Goal: Navigation & Orientation: Find specific page/section

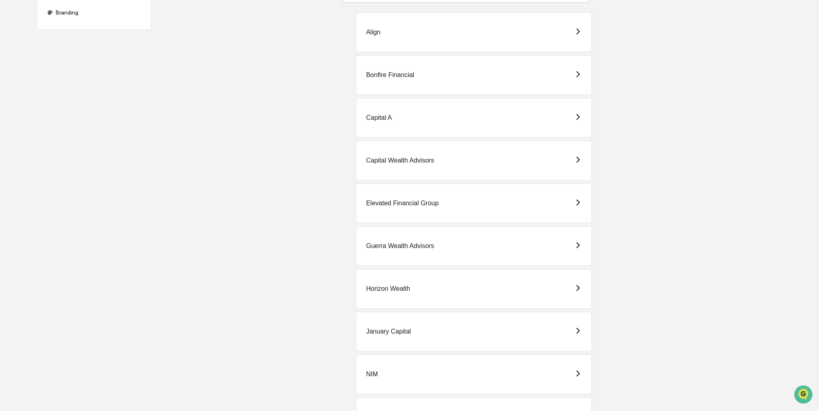
scroll to position [121, 0]
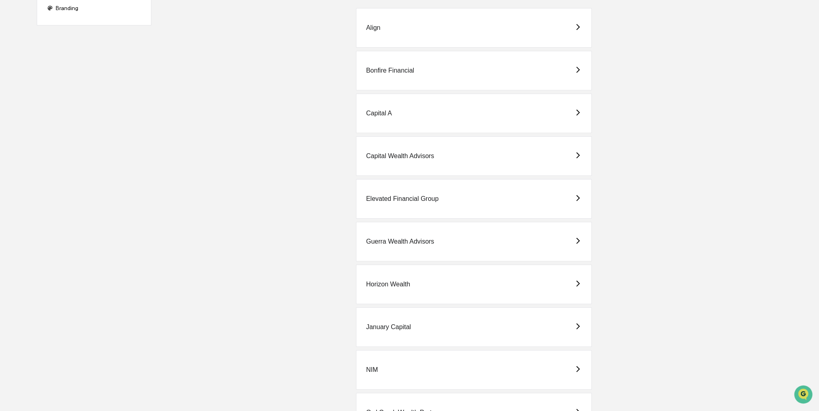
click at [369, 292] on div "Horizon Wealth" at bounding box center [474, 285] width 236 height 40
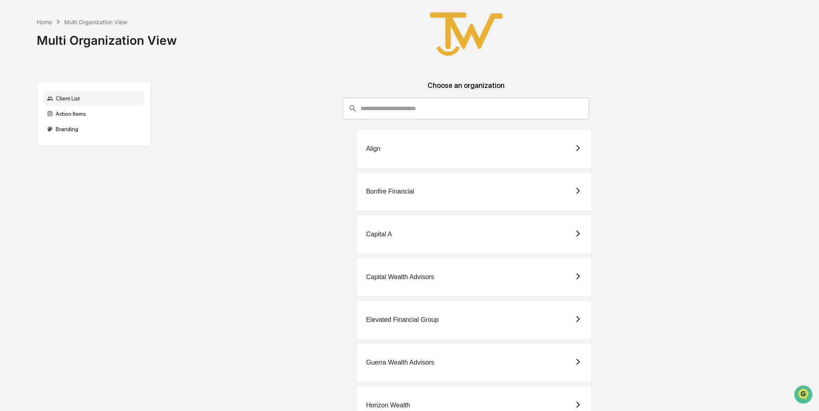
click at [403, 313] on div "Elevated Financial Group" at bounding box center [474, 320] width 236 height 40
click at [394, 276] on div "Capital Wealth Advisors" at bounding box center [400, 277] width 68 height 7
click at [444, 233] on div "Capital A" at bounding box center [474, 235] width 236 height 40
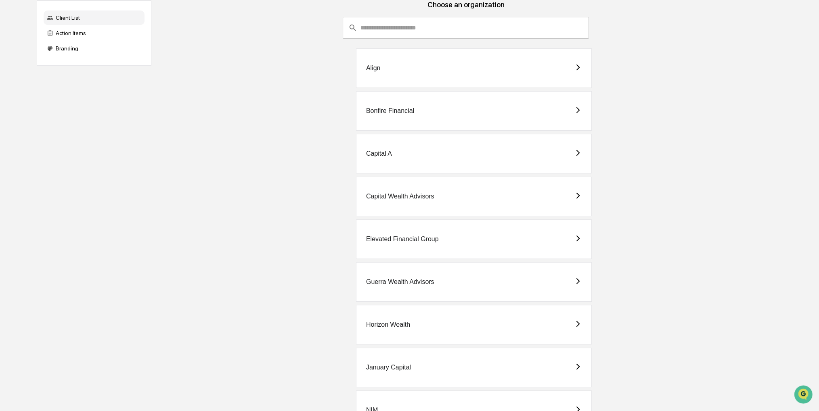
scroll to position [162, 0]
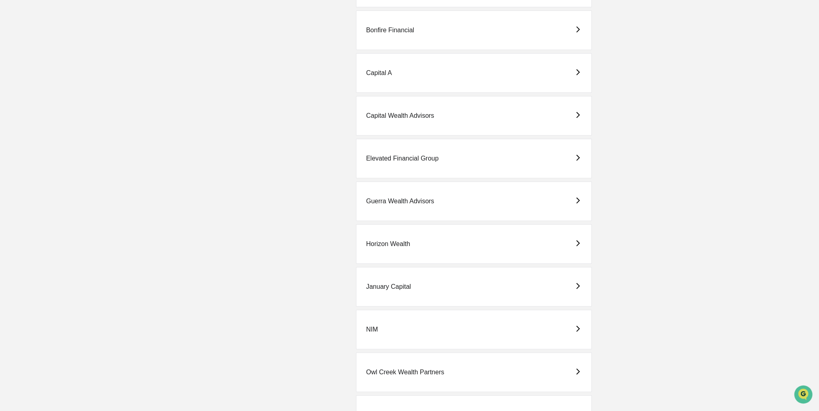
click at [431, 250] on div "Horizon Wealth" at bounding box center [474, 244] width 236 height 40
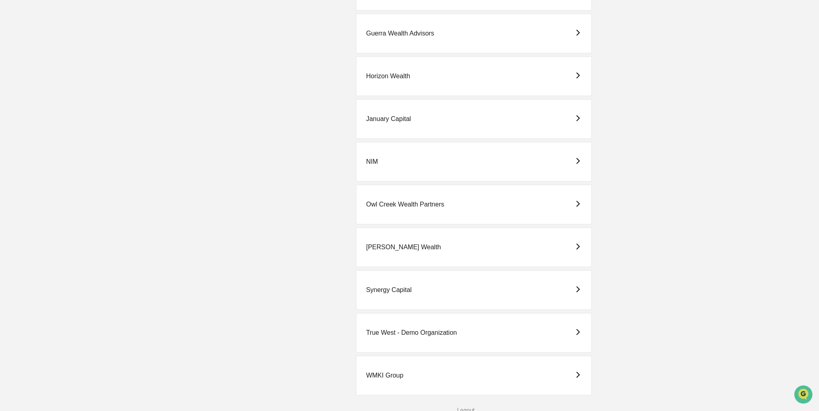
click at [418, 241] on div "[PERSON_NAME] Wealth" at bounding box center [474, 248] width 236 height 40
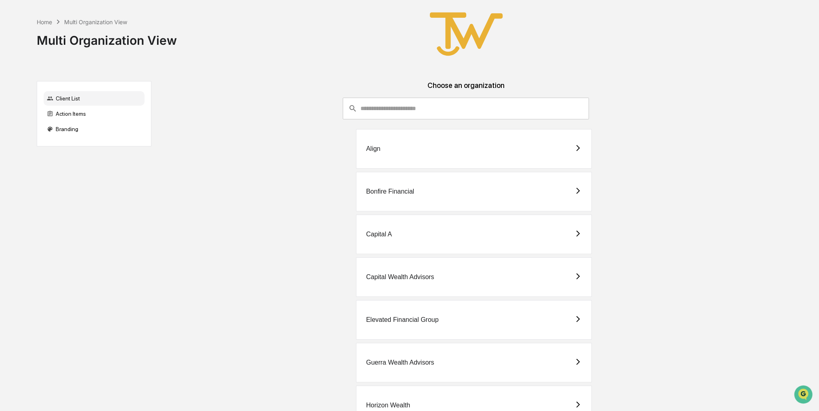
click at [427, 318] on div "Elevated Financial Group" at bounding box center [402, 320] width 73 height 7
click at [438, 231] on div "Capital A" at bounding box center [474, 235] width 236 height 40
click at [394, 280] on div "Capital Wealth Advisors" at bounding box center [400, 277] width 68 height 7
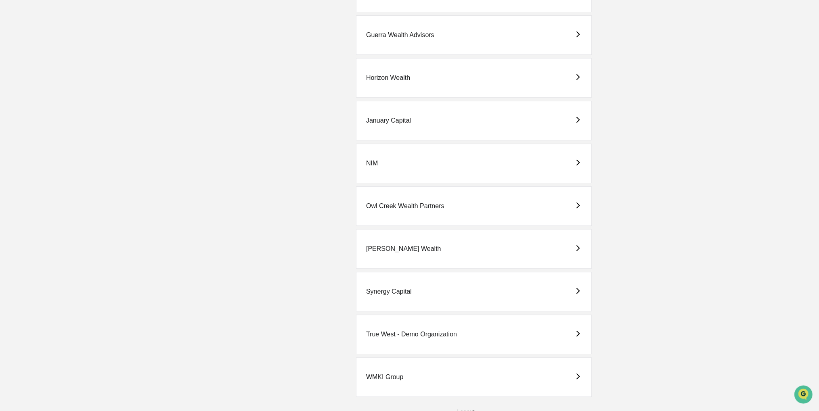
scroll to position [329, 0]
click at [442, 235] on div "[PERSON_NAME] Wealth" at bounding box center [474, 248] width 236 height 40
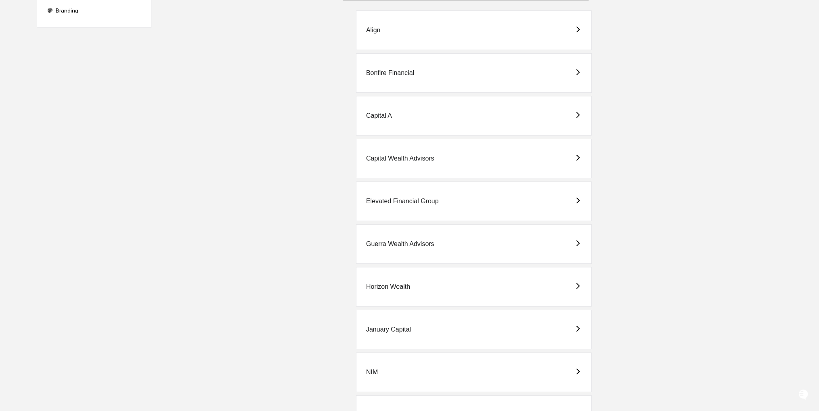
scroll to position [162, 0]
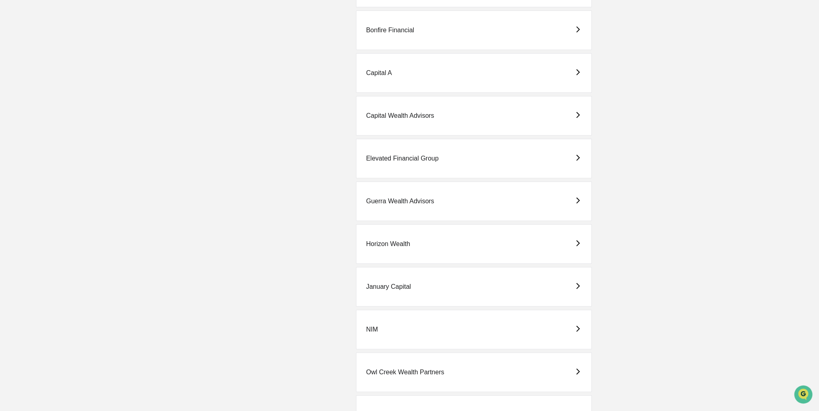
click at [441, 251] on div "Horizon Wealth" at bounding box center [474, 244] width 236 height 40
